Goal: Task Accomplishment & Management: Use online tool/utility

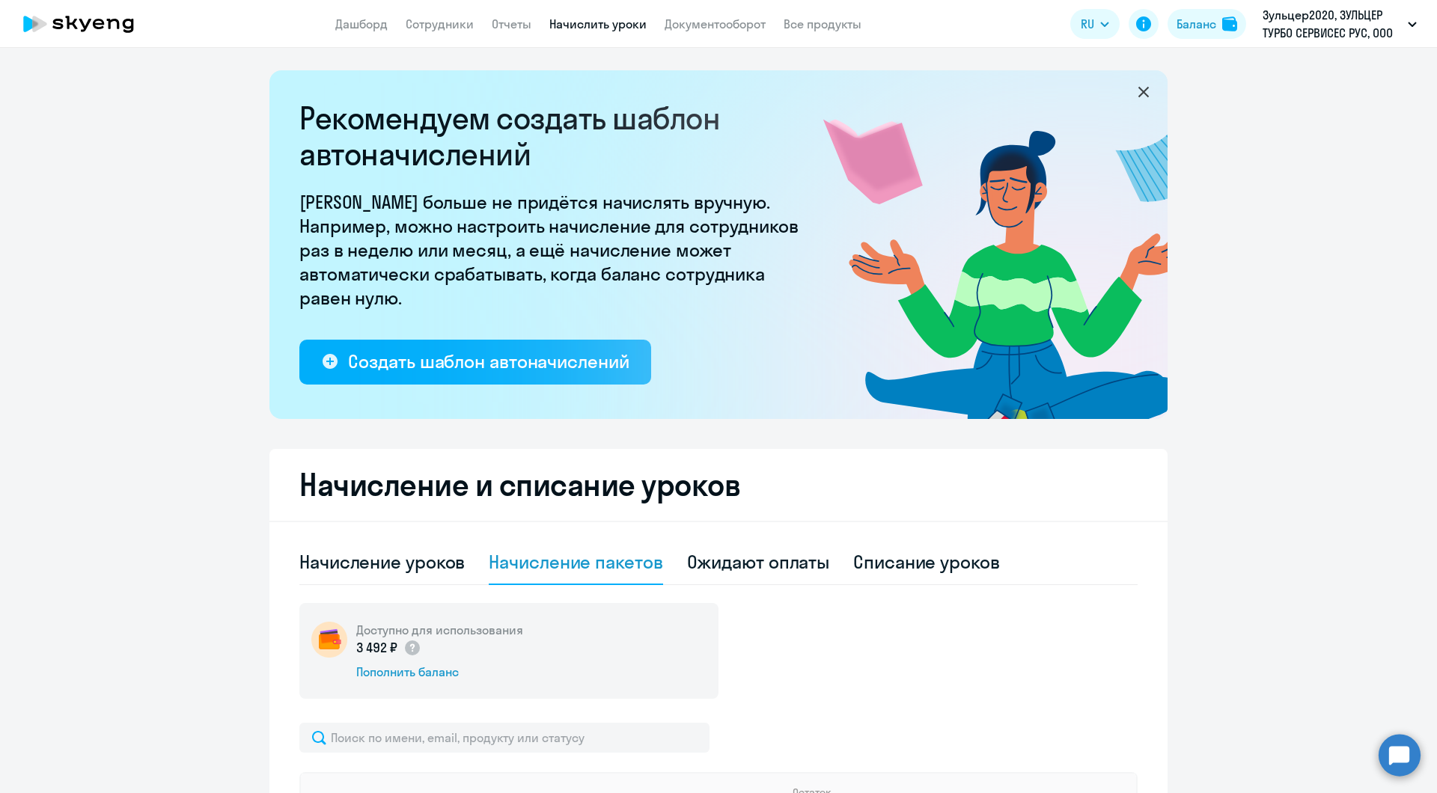
select select "10"
click at [60, 26] on icon at bounding box center [79, 23] width 132 height 37
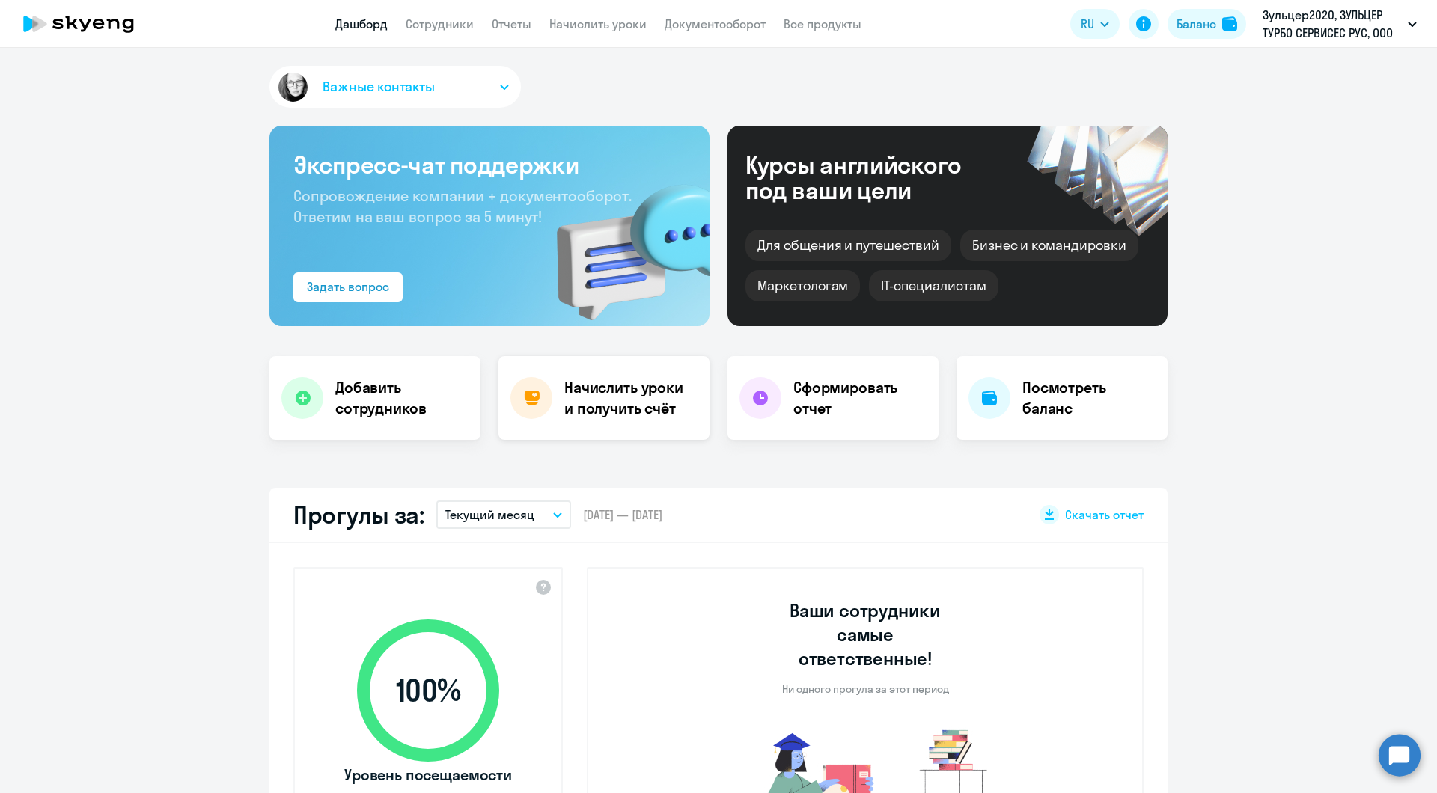
click at [601, 419] on div "Начислить уроки и получить счёт" at bounding box center [603, 398] width 211 height 84
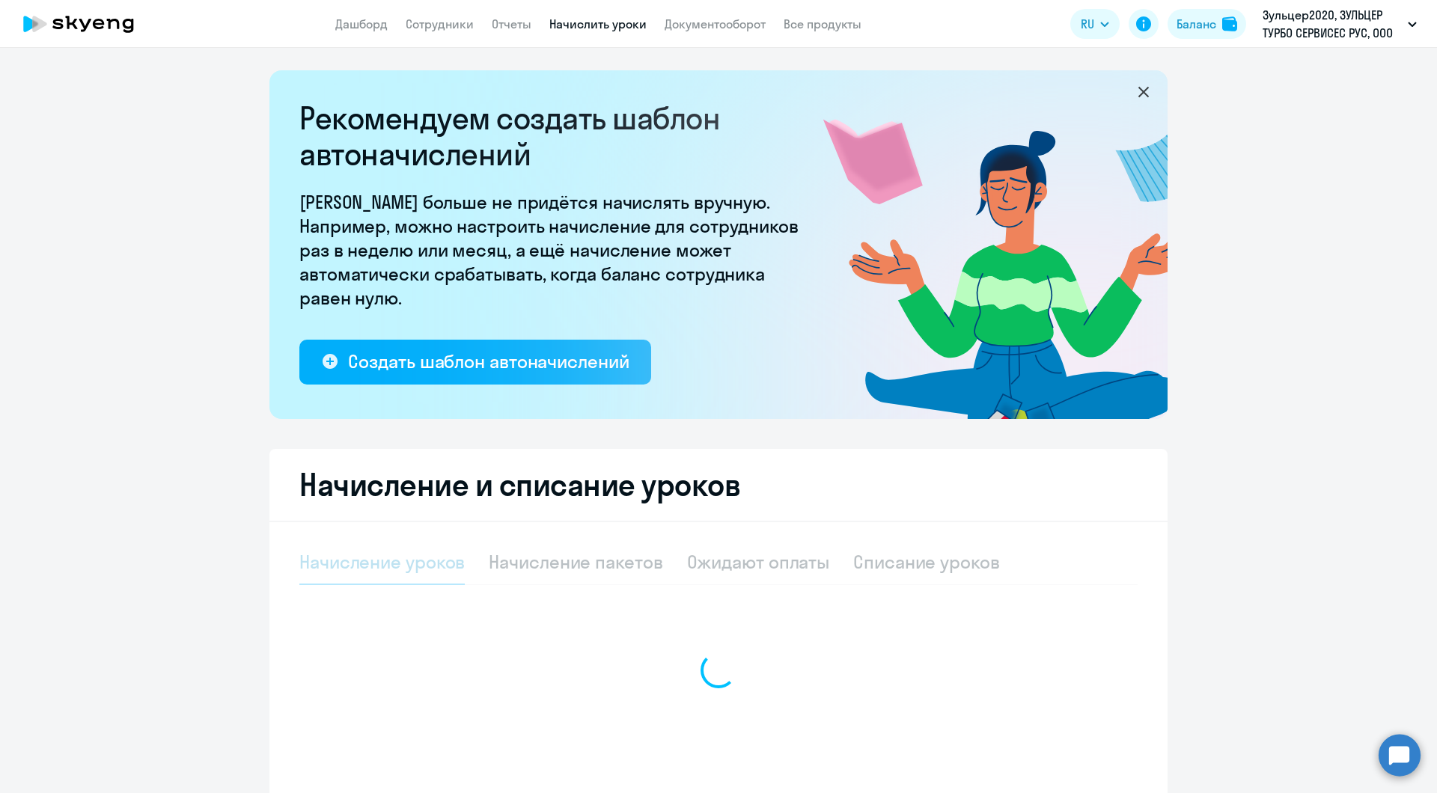
select select "10"
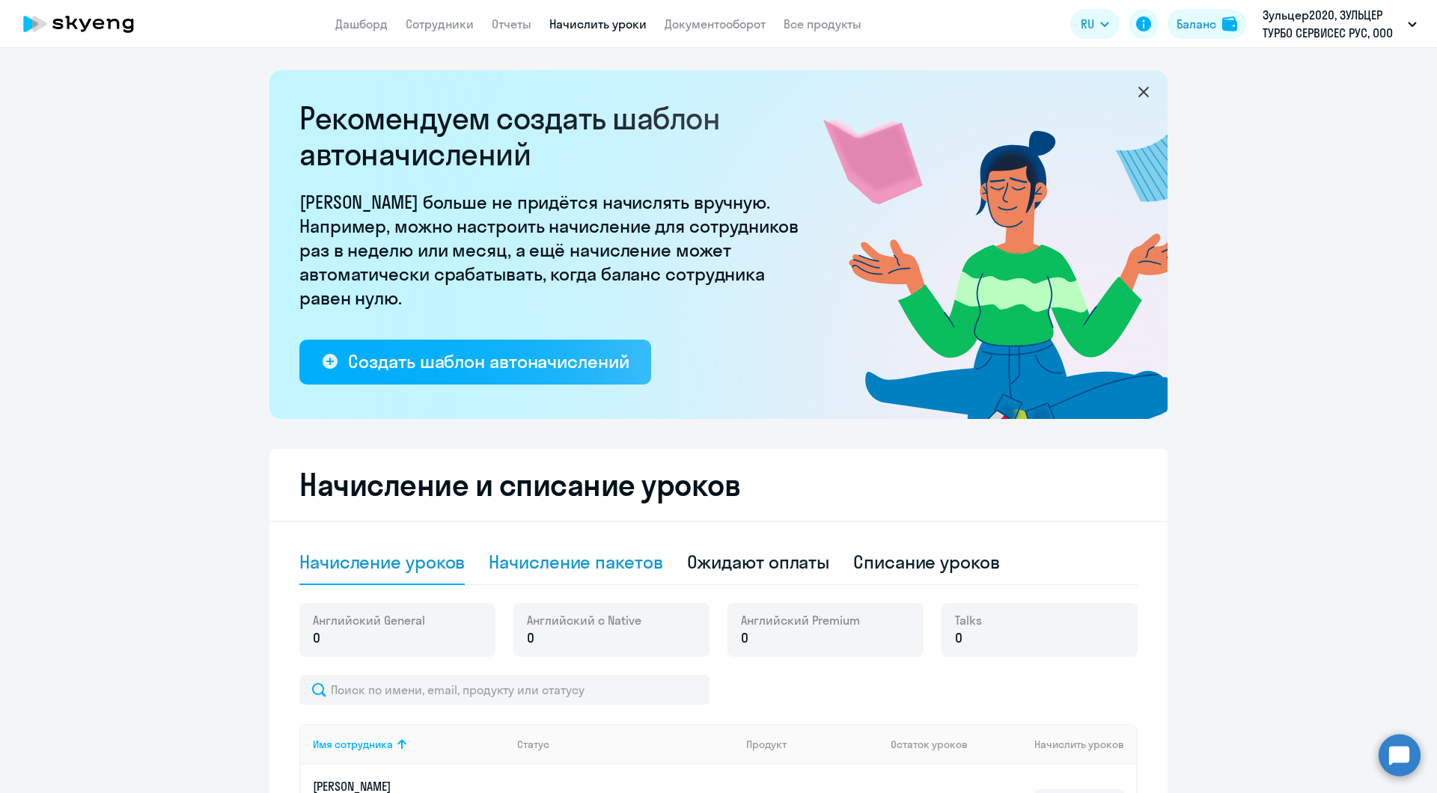
click at [559, 573] on div "Начисление пакетов" at bounding box center [576, 562] width 174 height 24
select select "10"
